Goal: Task Accomplishment & Management: Manage account settings

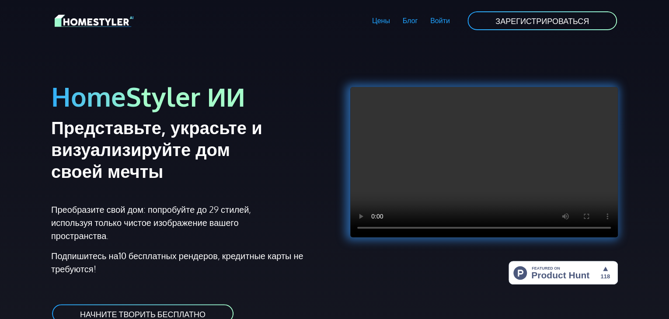
click at [115, 262] on p "Подпишитесь на 10 бесплатных рендеров , кредитные карты не требуются!" at bounding box center [190, 262] width 278 height 26
click at [535, 20] on font "ЗАРЕГИСТРИРОВАТЬСЯ" at bounding box center [542, 21] width 94 height 10
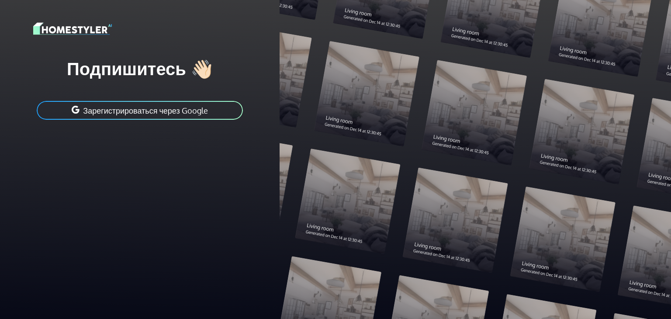
click at [127, 113] on font "Зарегистрироваться через Google" at bounding box center [145, 111] width 125 height 10
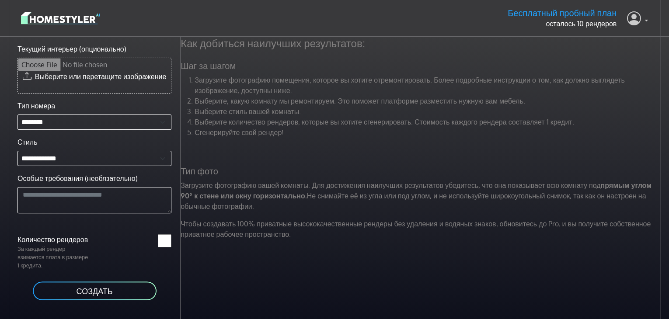
click at [632, 16] on icon at bounding box center [634, 18] width 14 height 18
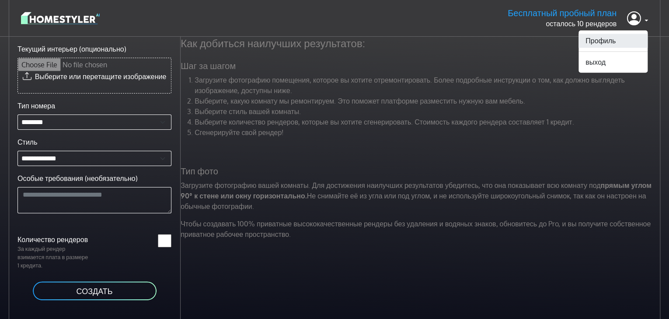
click at [605, 41] on font "Профиль" at bounding box center [600, 40] width 30 height 9
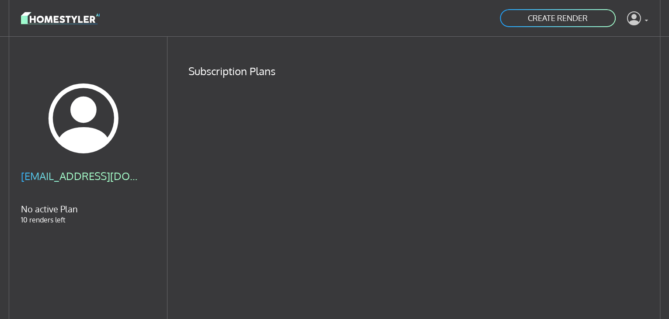
click at [643, 19] on link at bounding box center [637, 18] width 21 height 21
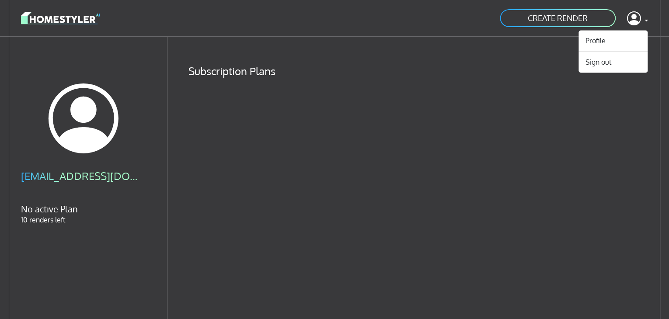
click at [57, 62] on div "[EMAIL_ADDRESS][DOMAIN_NAME] No active Plan 10 renders left" at bounding box center [83, 310] width 167 height 547
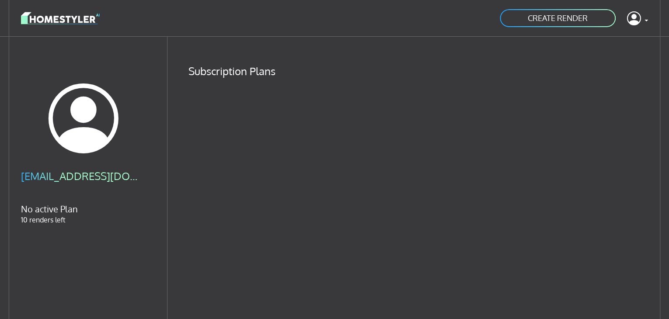
click at [22, 16] on img at bounding box center [60, 17] width 79 height 15
